Goal: Transaction & Acquisition: Purchase product/service

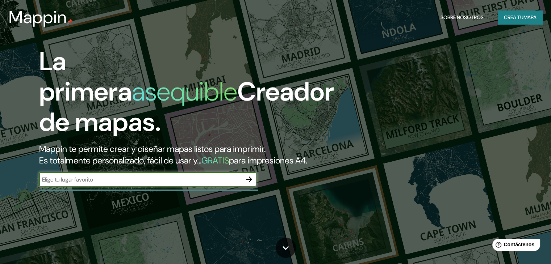
click at [509, 17] on font "Crea tu" at bounding box center [514, 17] width 20 height 7
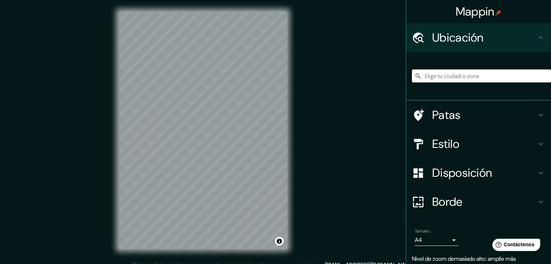
click at [505, 72] on input "Elige tu ciudad o zona" at bounding box center [481, 76] width 139 height 13
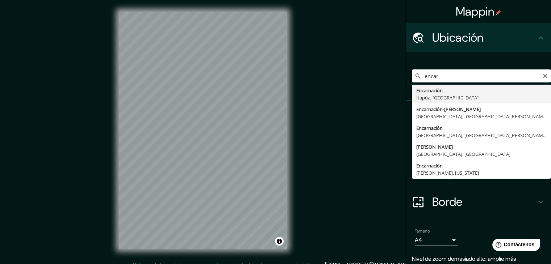
type input "Encarnación, [GEOGRAPHIC_DATA], [GEOGRAPHIC_DATA]"
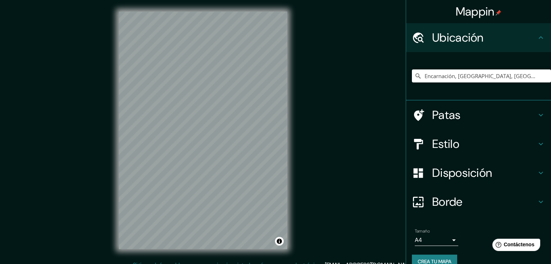
click at [469, 140] on h4 "Estilo" at bounding box center [484, 144] width 104 height 14
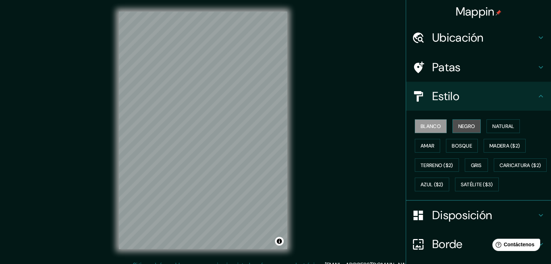
click at [458, 123] on font "Negro" at bounding box center [466, 126] width 17 height 7
click at [429, 128] on font "Blanco" at bounding box center [431, 126] width 20 height 7
click at [493, 126] on font "Natural" at bounding box center [503, 126] width 22 height 7
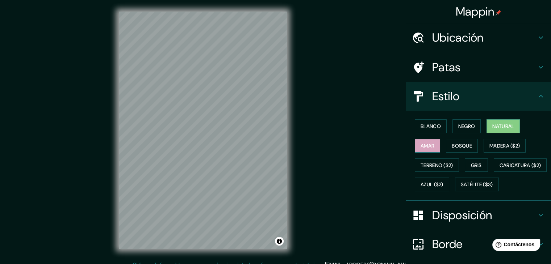
click at [427, 146] on font "Amar" at bounding box center [428, 146] width 14 height 7
click at [456, 146] on font "Bosque" at bounding box center [462, 146] width 20 height 7
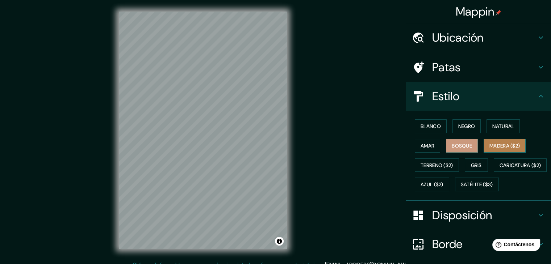
click at [489, 145] on font "Madera ($2)" at bounding box center [504, 146] width 30 height 7
click at [471, 165] on font "Gris" at bounding box center [476, 165] width 11 height 7
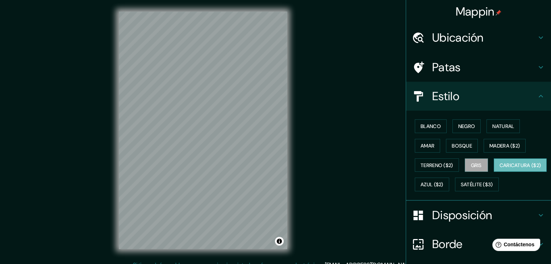
click at [500, 169] on font "Caricatura ($2)" at bounding box center [521, 165] width 42 height 7
click at [443, 183] on font "Azul ($2)" at bounding box center [432, 185] width 23 height 7
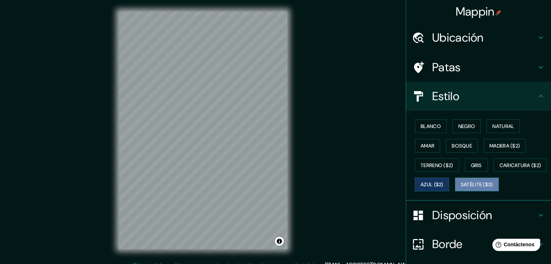
click at [461, 188] on font "Satélite ($3)" at bounding box center [477, 185] width 32 height 7
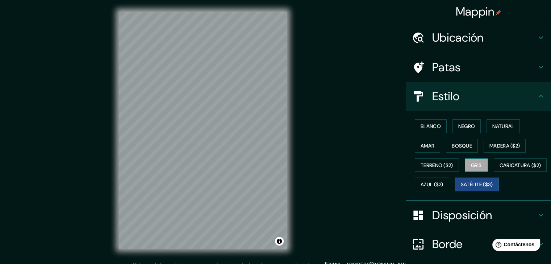
click at [466, 166] on button "Gris" at bounding box center [476, 166] width 23 height 14
click at [452, 166] on button "Terreno ($2)" at bounding box center [437, 166] width 44 height 14
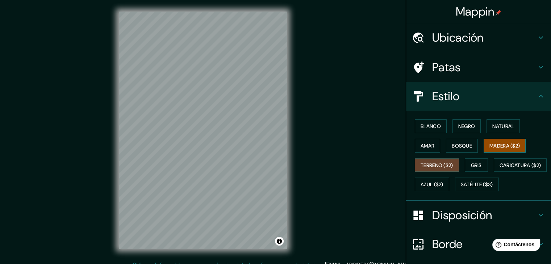
click at [503, 146] on font "Madera ($2)" at bounding box center [504, 146] width 30 height 7
click at [317, 88] on div "Mappin Ubicación Encarnación, [GEOGRAPHIC_DATA], [GEOGRAPHIC_DATA] Patas Estilo…" at bounding box center [275, 136] width 551 height 273
click at [421, 130] on font "Blanco" at bounding box center [431, 126] width 20 height 9
click at [497, 149] on font "Madera ($2)" at bounding box center [504, 145] width 30 height 9
click at [426, 125] on font "Blanco" at bounding box center [431, 126] width 20 height 7
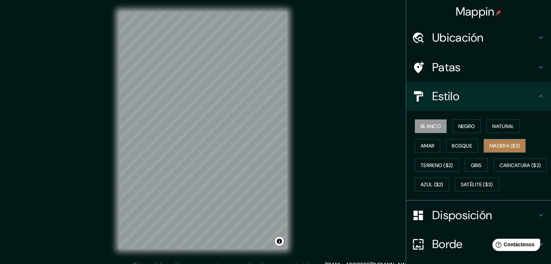
click at [491, 146] on font "Madera ($2)" at bounding box center [504, 146] width 30 height 7
click at [426, 124] on font "Blanco" at bounding box center [431, 126] width 20 height 7
